Goal: Task Accomplishment & Management: Manage account settings

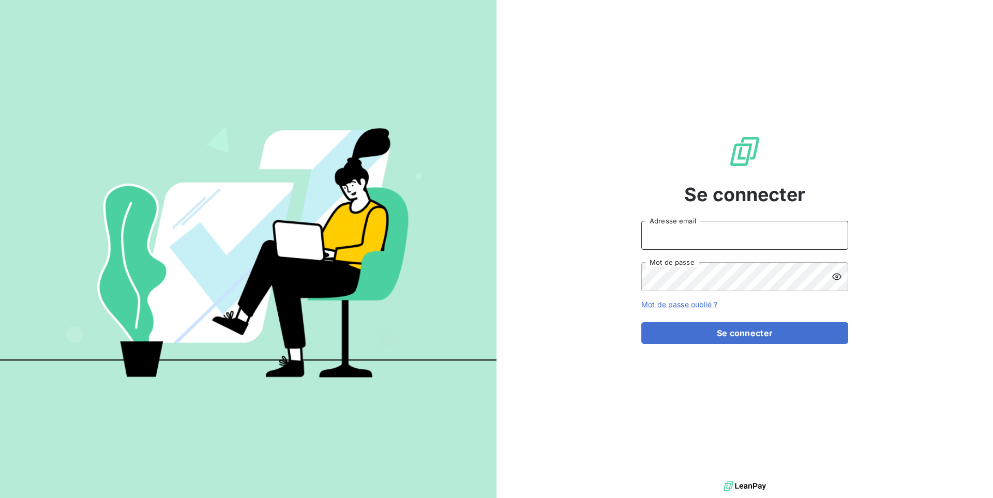
click at [703, 242] on input "Adresse email" at bounding box center [744, 235] width 207 height 29
type input "admin@adaptel"
click at [641, 322] on button "Se connecter" at bounding box center [744, 333] width 207 height 22
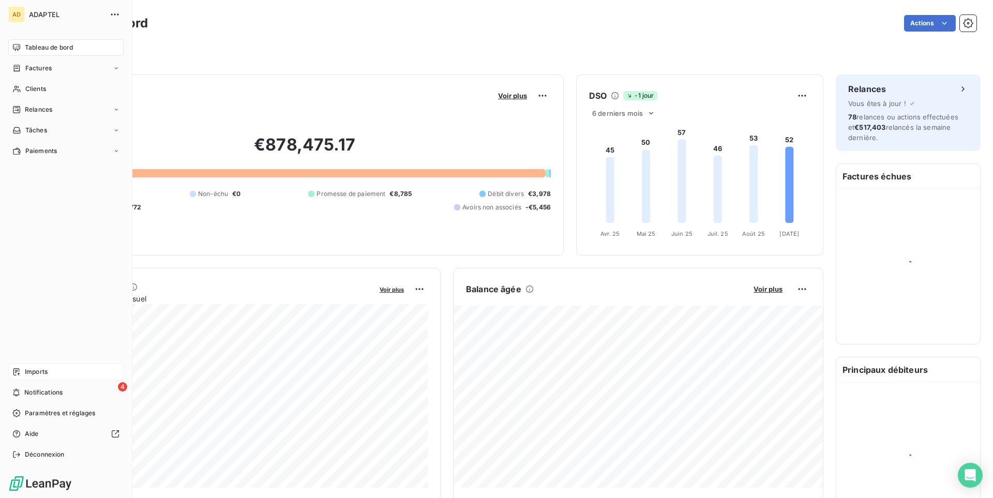
click at [62, 374] on div "Imports" at bounding box center [65, 371] width 115 height 17
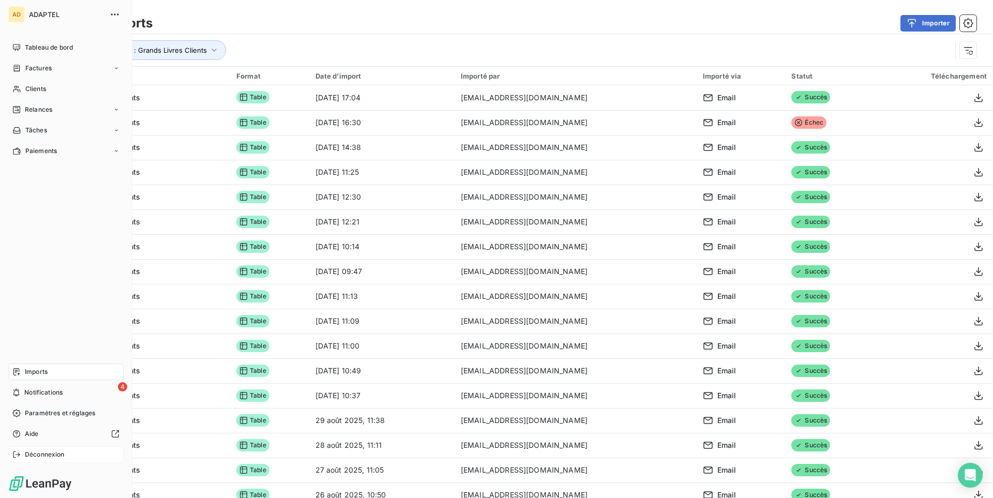
click at [39, 455] on span "Déconnexion" at bounding box center [45, 454] width 40 height 9
